Goal: Task Accomplishment & Management: Complete application form

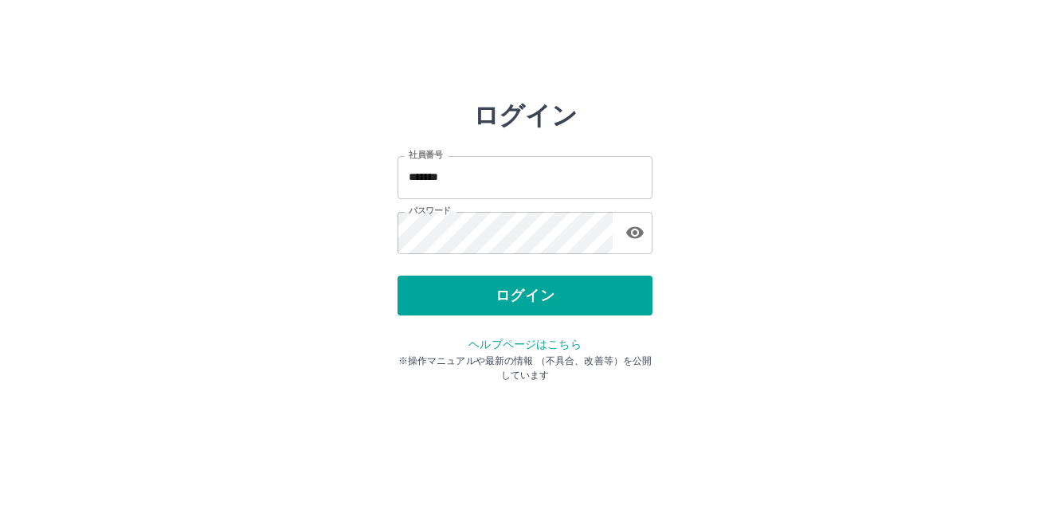
click at [515, 292] on button "ログイン" at bounding box center [525, 296] width 255 height 40
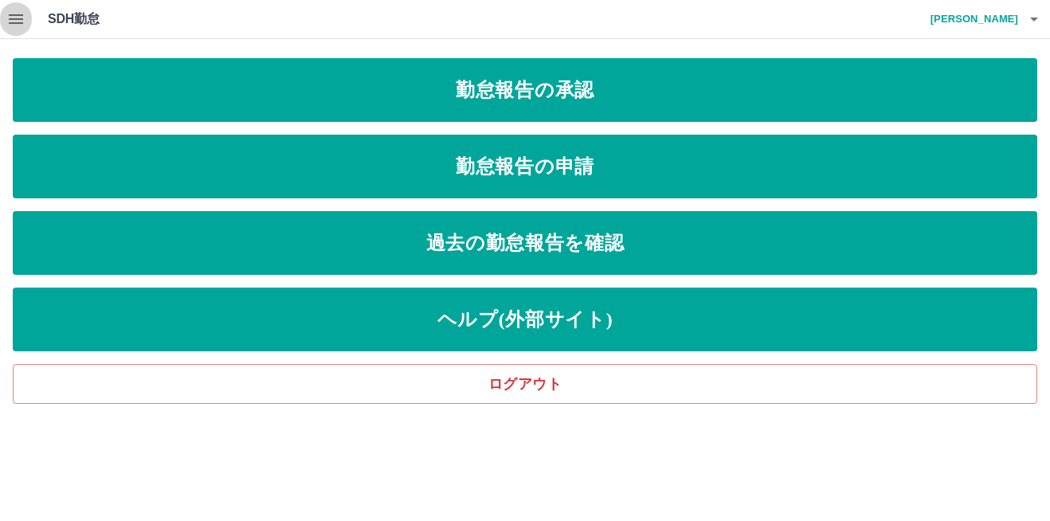
click at [24, 18] on icon "button" at bounding box center [15, 19] width 19 height 19
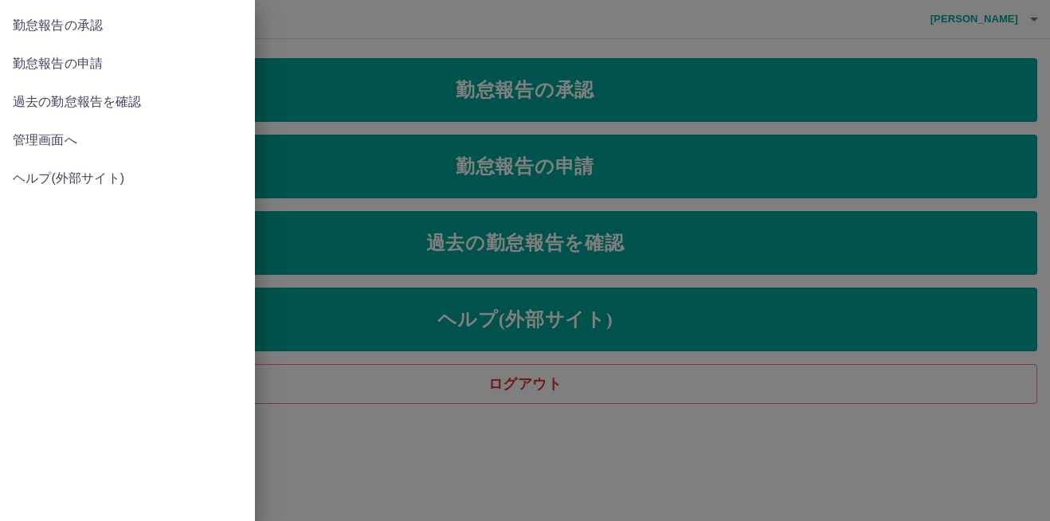
click at [550, 181] on div at bounding box center [525, 260] width 1050 height 521
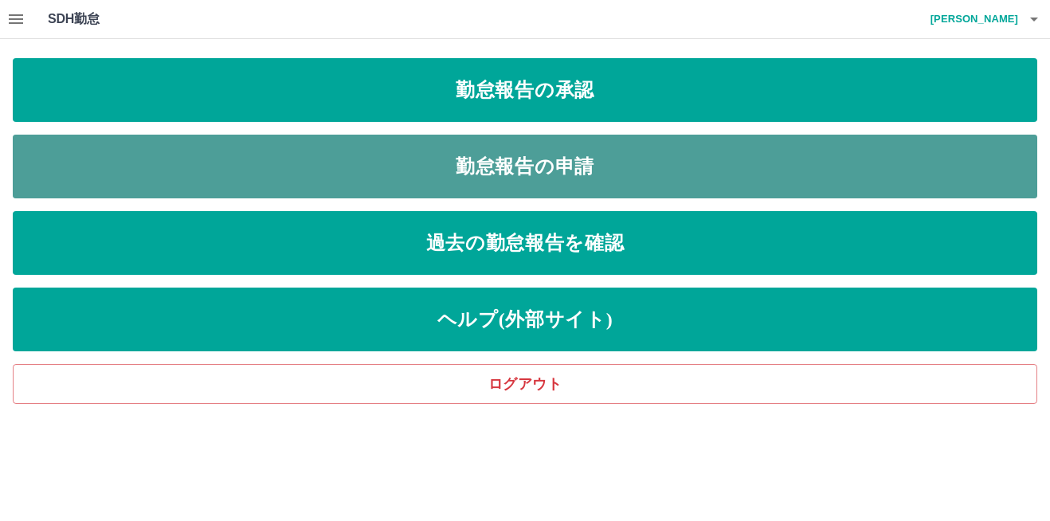
click at [550, 178] on link "勤怠報告の申請" at bounding box center [525, 167] width 1025 height 64
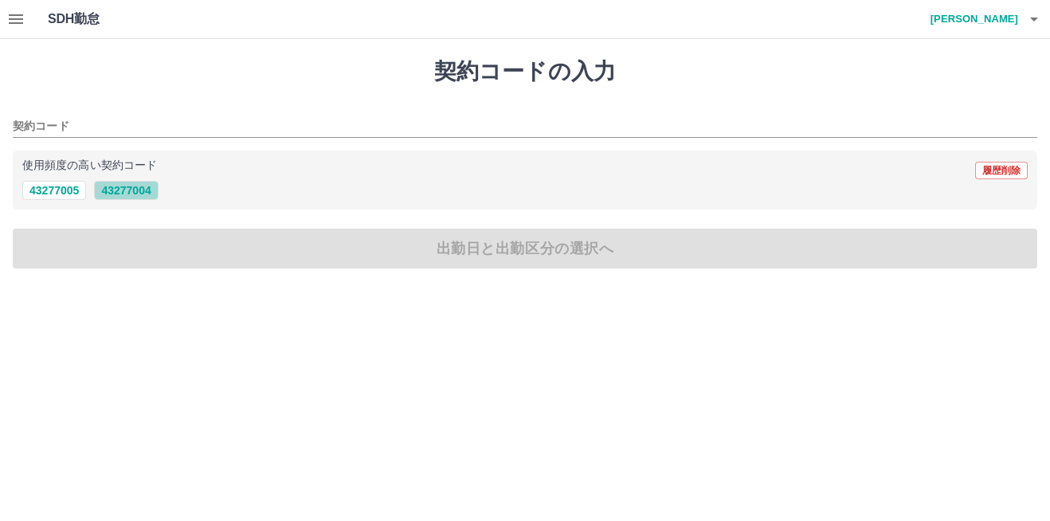
click at [152, 192] on button "43277004" at bounding box center [126, 190] width 64 height 19
type input "********"
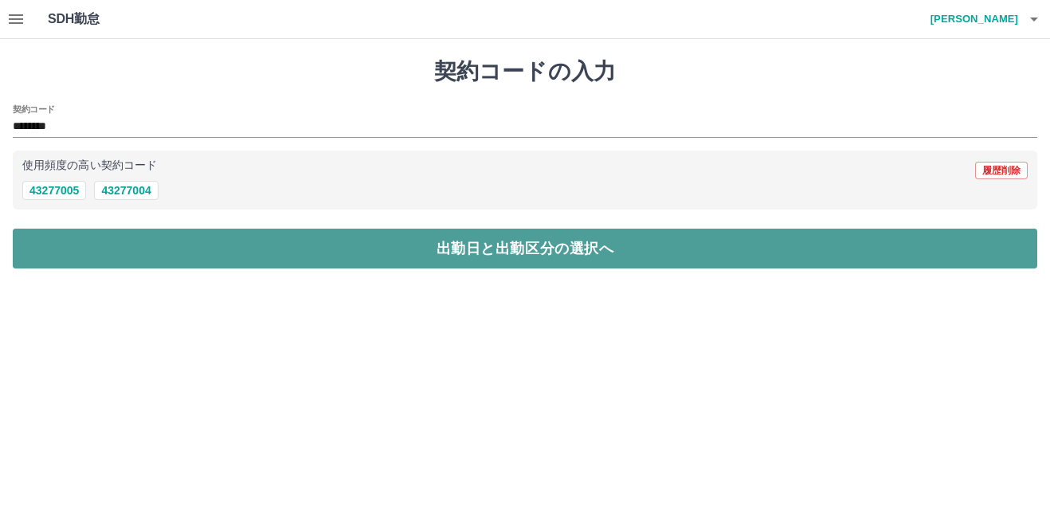
click at [532, 253] on button "出勤日と出勤区分の選択へ" at bounding box center [525, 249] width 1025 height 40
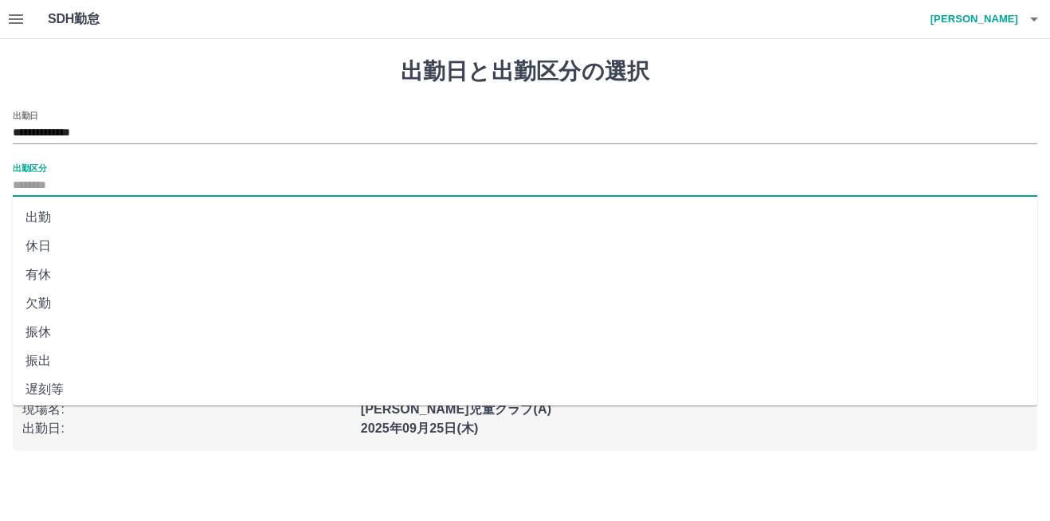
click at [289, 189] on input "出勤区分" at bounding box center [525, 186] width 1025 height 20
click at [114, 214] on li "出勤" at bounding box center [525, 217] width 1025 height 29
type input "**"
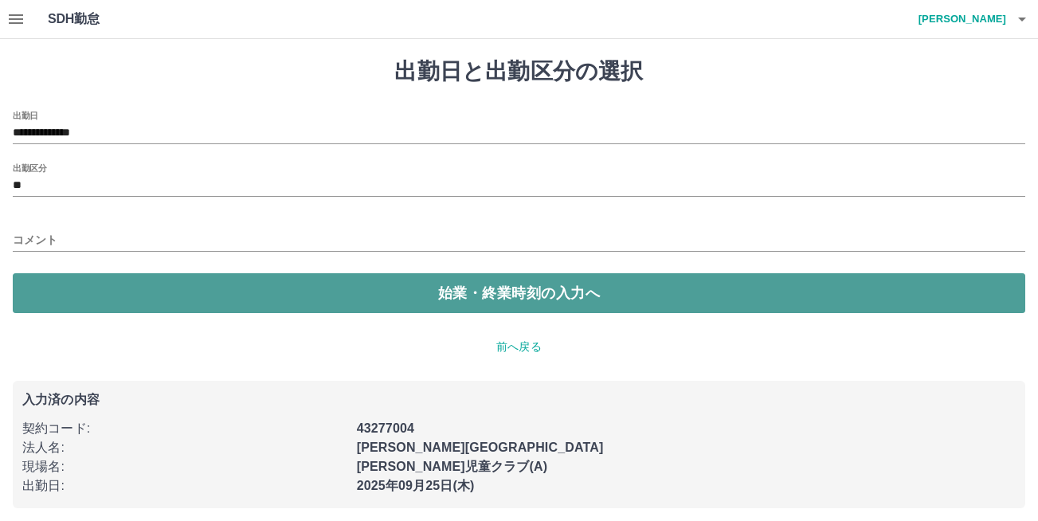
click at [390, 300] on button "始業・終業時刻の入力へ" at bounding box center [519, 293] width 1013 height 40
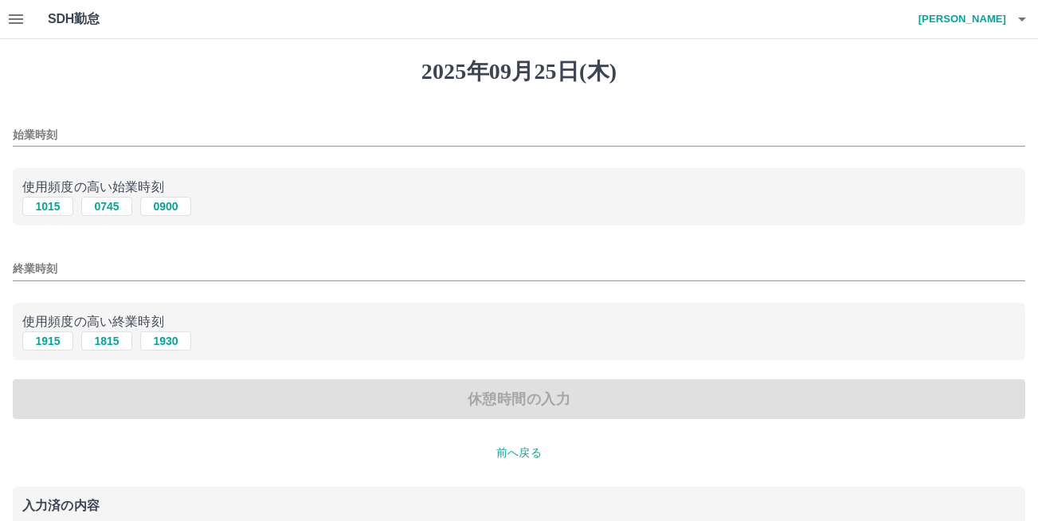
click at [244, 140] on input "始業時刻" at bounding box center [519, 135] width 1013 height 23
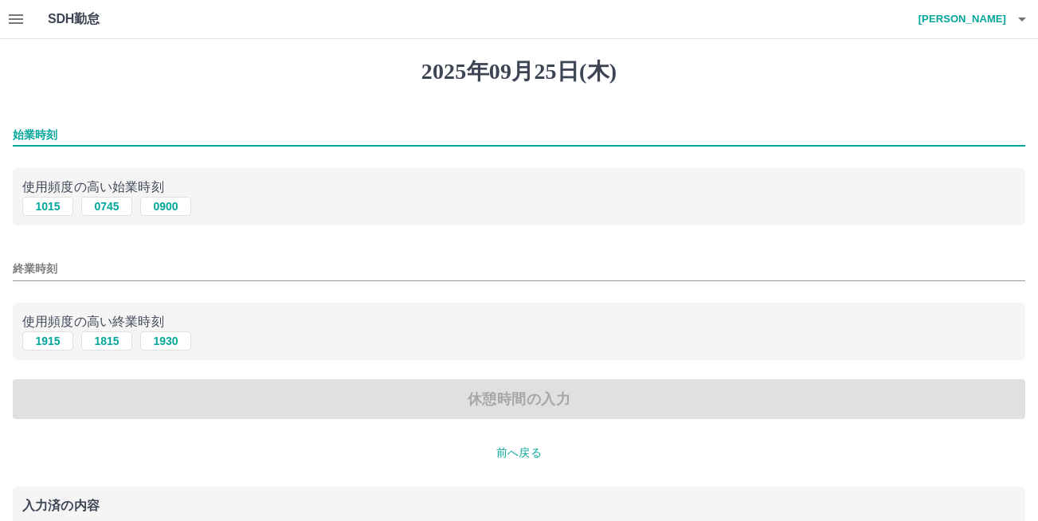
type input "****"
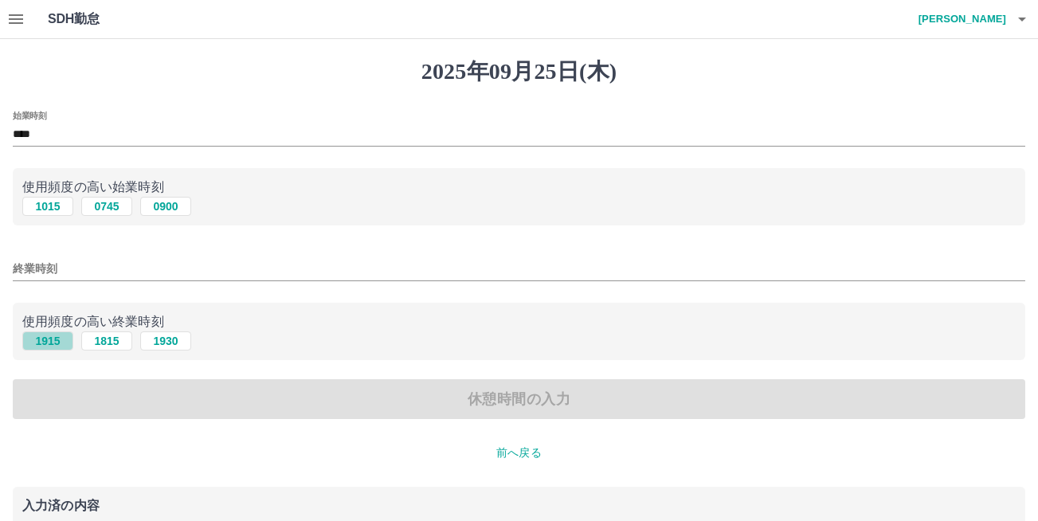
click at [52, 339] on button "1915" at bounding box center [47, 341] width 51 height 19
type input "****"
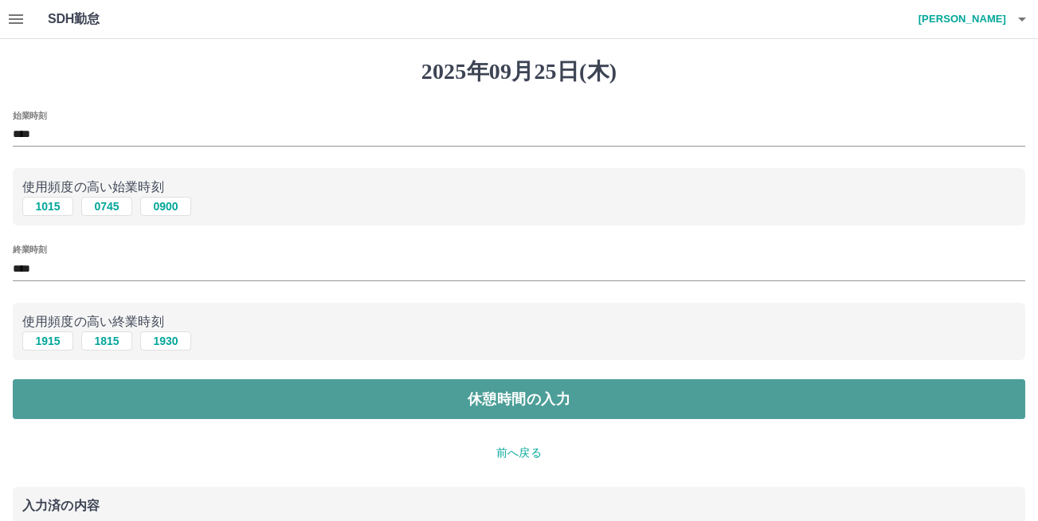
click at [528, 393] on button "休憩時間の入力" at bounding box center [519, 399] width 1013 height 40
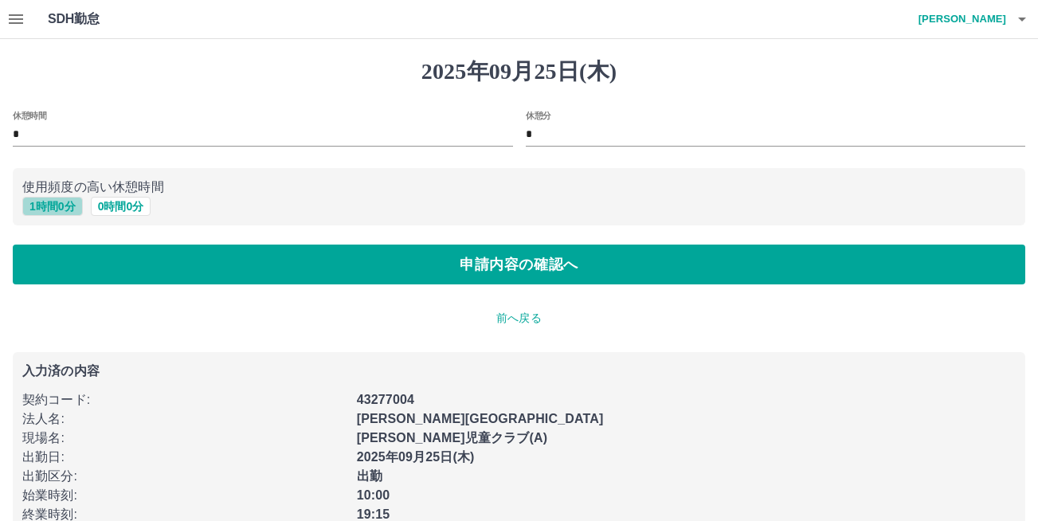
click at [41, 207] on button "1 時間 0 分" at bounding box center [52, 206] width 61 height 19
type input "*"
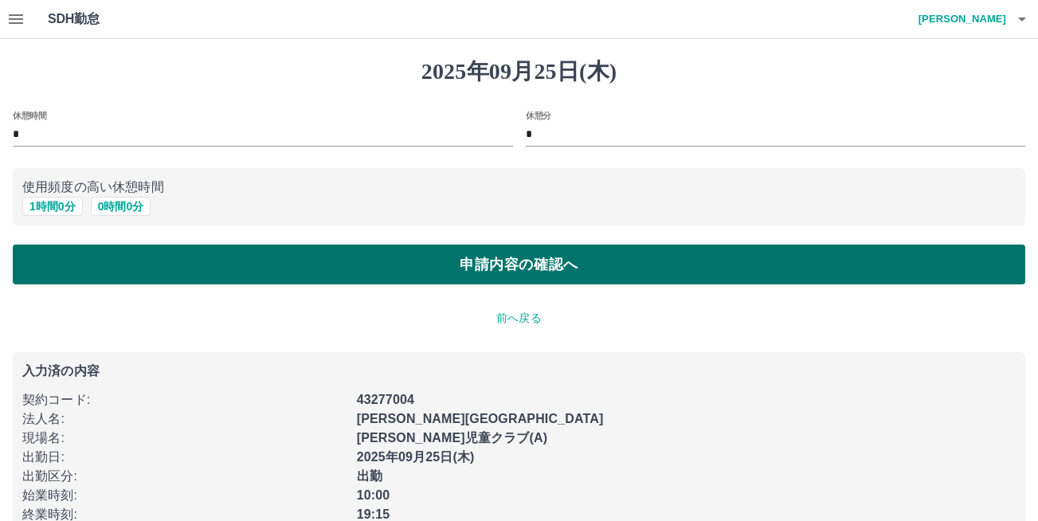
scroll to position [35, 0]
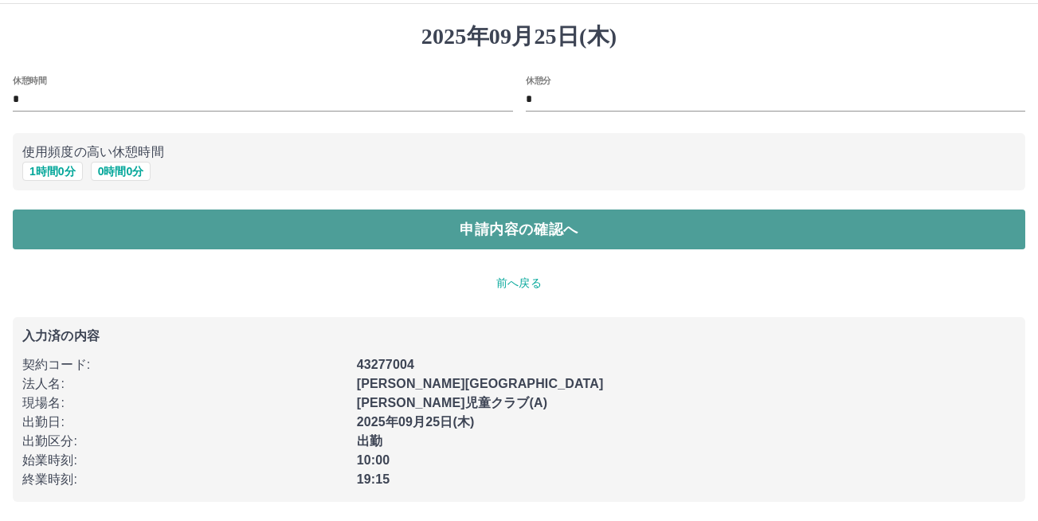
click at [543, 230] on button "申請内容の確認へ" at bounding box center [519, 230] width 1013 height 40
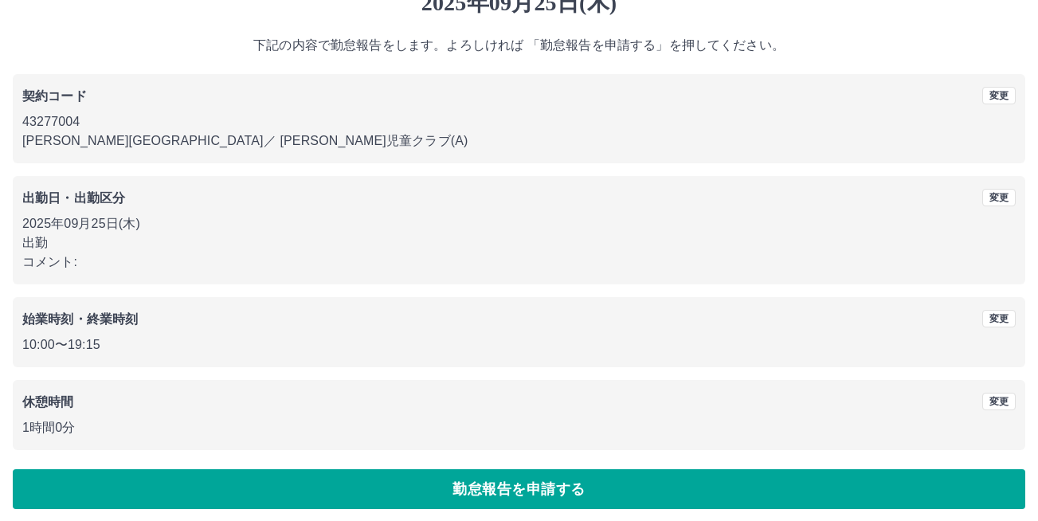
scroll to position [76, 0]
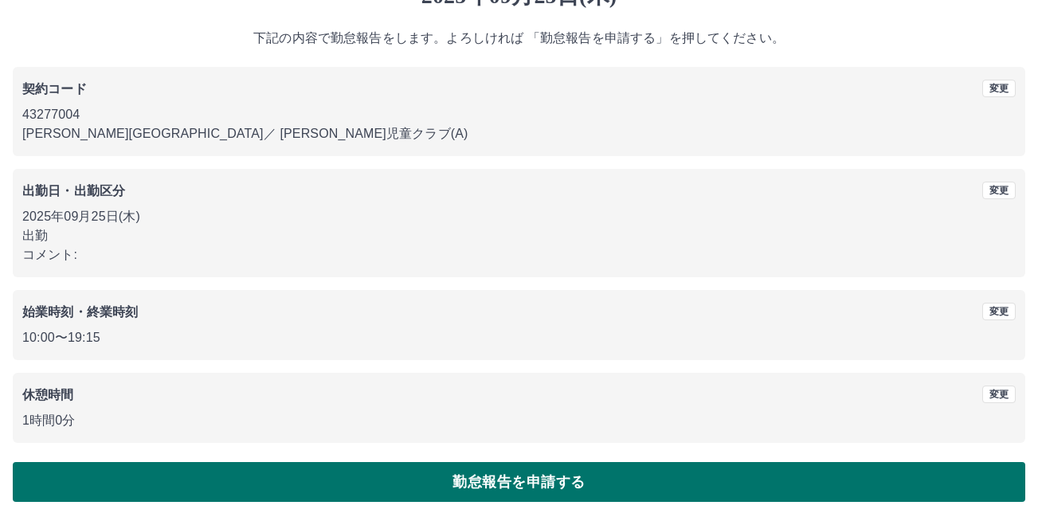
click at [553, 486] on button "勤怠報告を申請する" at bounding box center [519, 482] width 1013 height 40
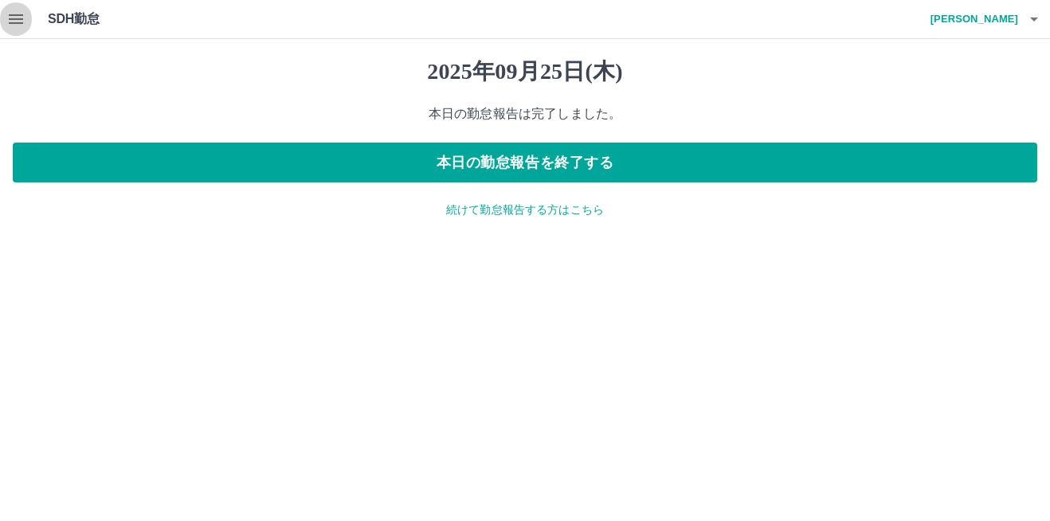
click at [15, 10] on icon "button" at bounding box center [15, 19] width 19 height 19
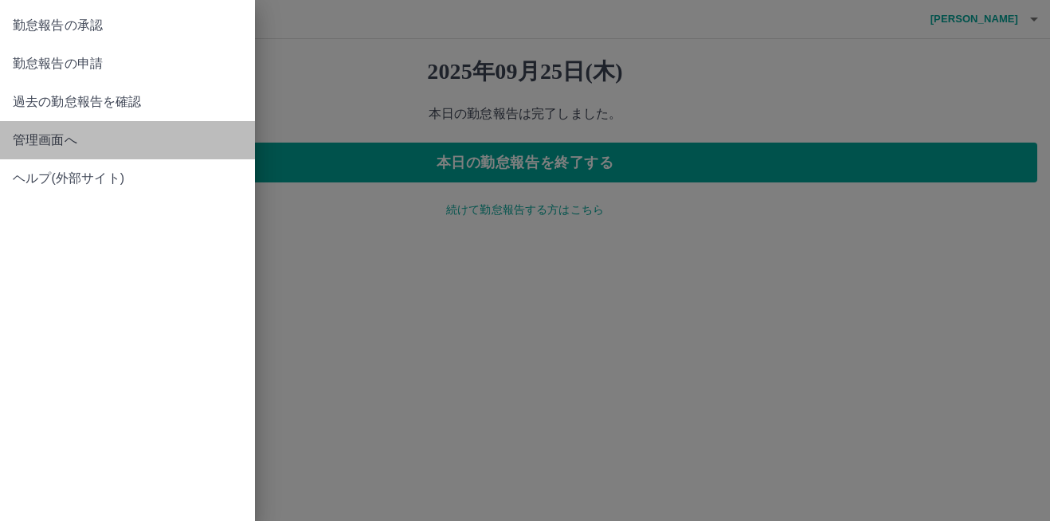
click at [33, 134] on span "管理画面へ" at bounding box center [128, 140] width 230 height 19
